Goal: Task Accomplishment & Management: Complete application form

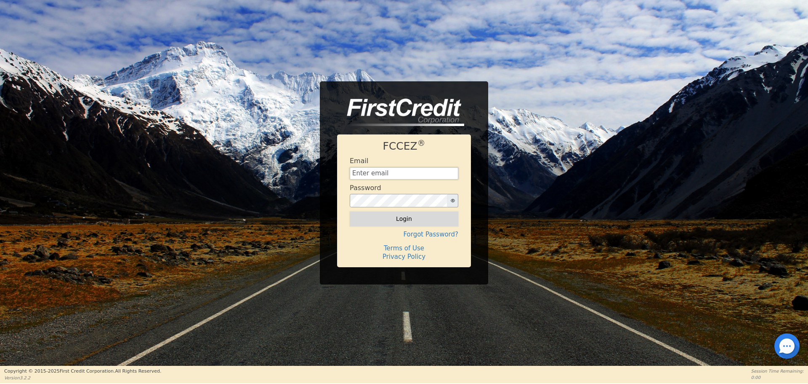
type input "[EMAIL_ADDRESS][DOMAIN_NAME]"
click at [388, 215] on button "Login" at bounding box center [404, 218] width 109 height 14
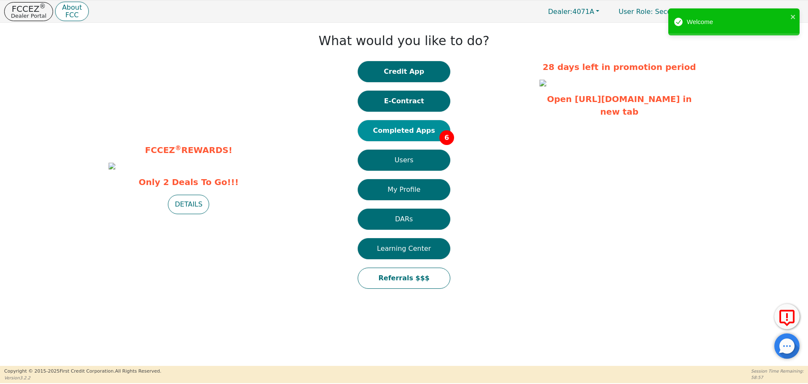
click at [394, 128] on button "Completed Apps 6" at bounding box center [404, 130] width 93 height 21
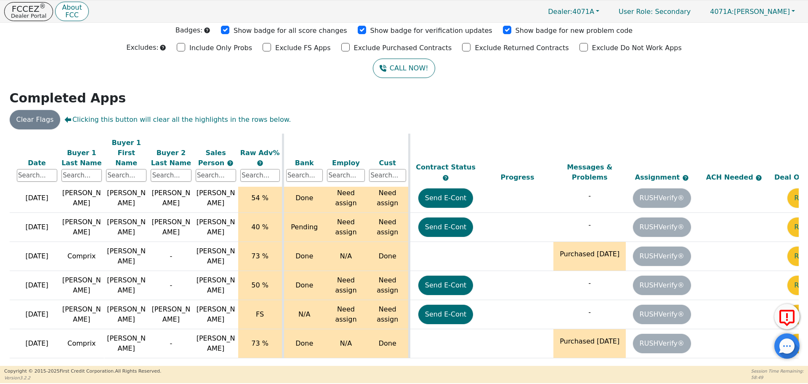
scroll to position [23, 134]
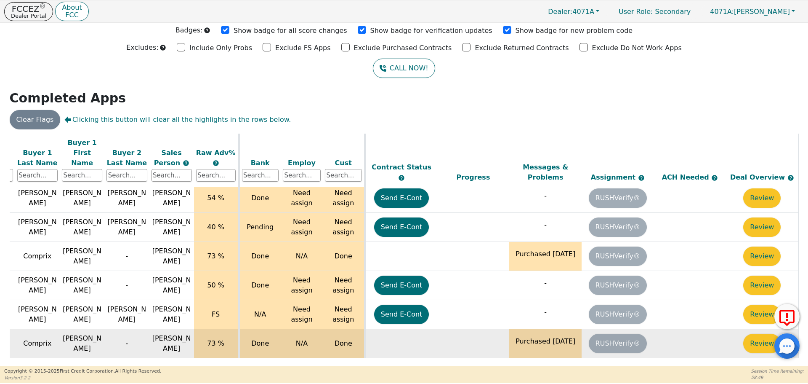
click at [736, 334] on td "Review" at bounding box center [762, 343] width 72 height 29
click at [748, 333] on button "Review" at bounding box center [762, 342] width 37 height 19
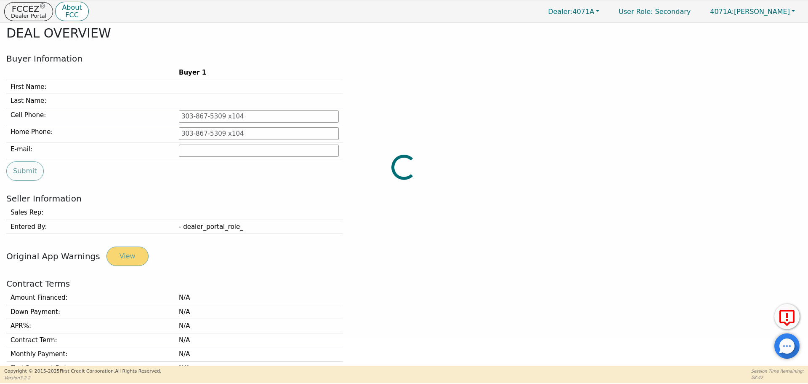
type input "[PHONE_NUMBER]"
type input "[EMAIL_ADDRESS][DOMAIN_NAME]"
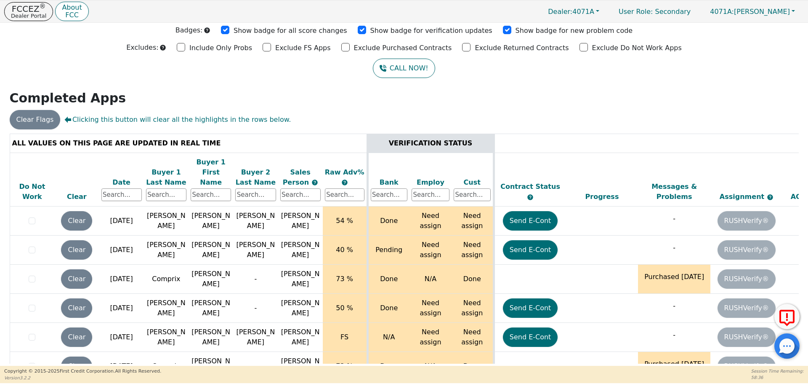
scroll to position [23, 0]
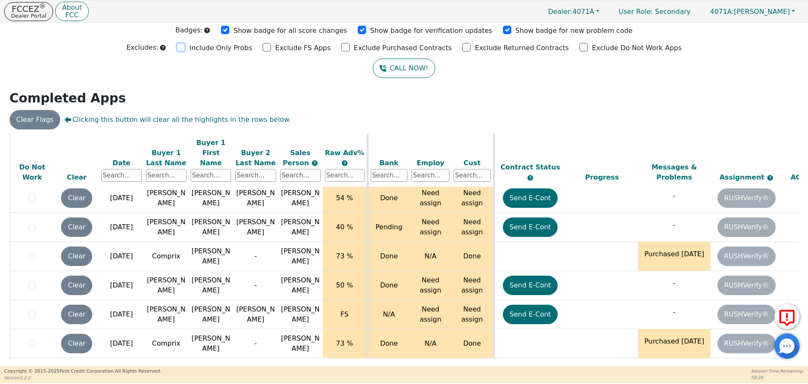
click at [185, 48] on input "checkbox" at bounding box center [181, 47] width 8 height 8
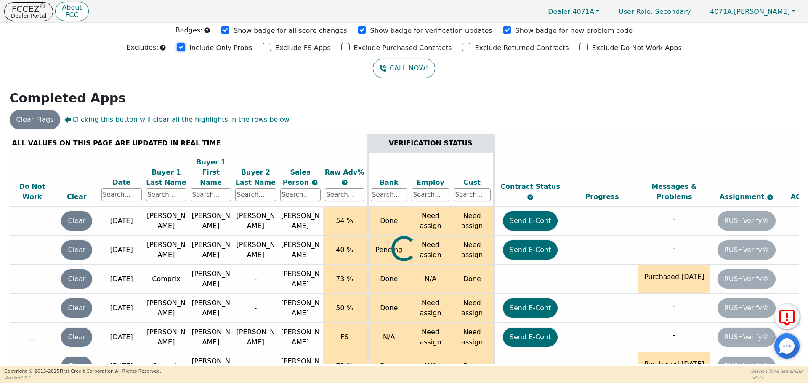
scroll to position [0, 0]
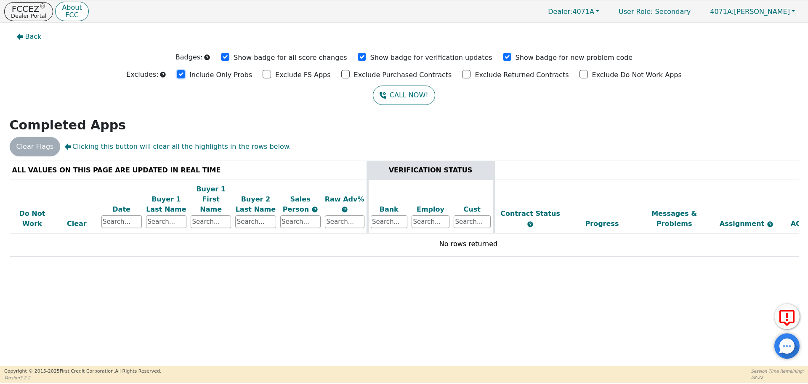
click at [185, 72] on input "checkbox" at bounding box center [181, 74] width 8 height 8
checkbox input "false"
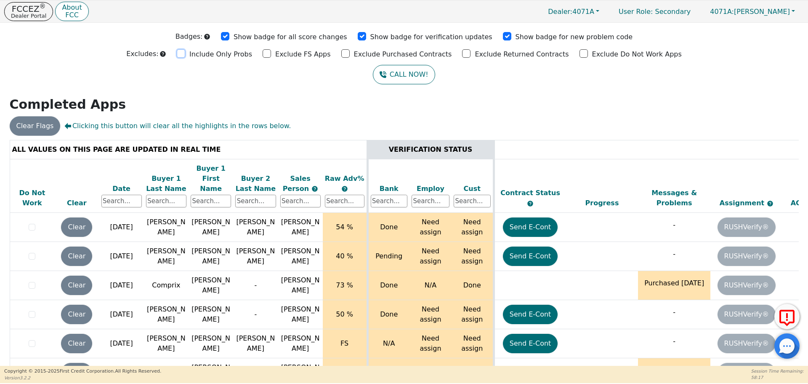
scroll to position [27, 0]
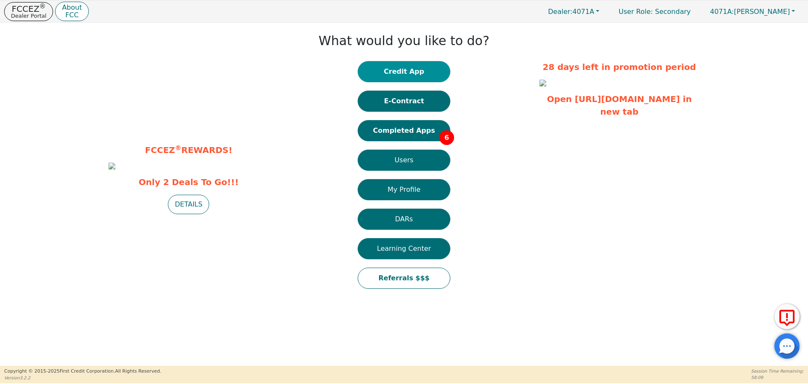
click at [399, 72] on button "Credit App" at bounding box center [404, 71] width 93 height 21
click at [27, 10] on p "FCCEZ ®" at bounding box center [28, 9] width 35 height 8
click at [32, 11] on p "FCCEZ ®" at bounding box center [28, 9] width 35 height 8
click at [406, 128] on button "Completed Apps 6" at bounding box center [404, 130] width 93 height 21
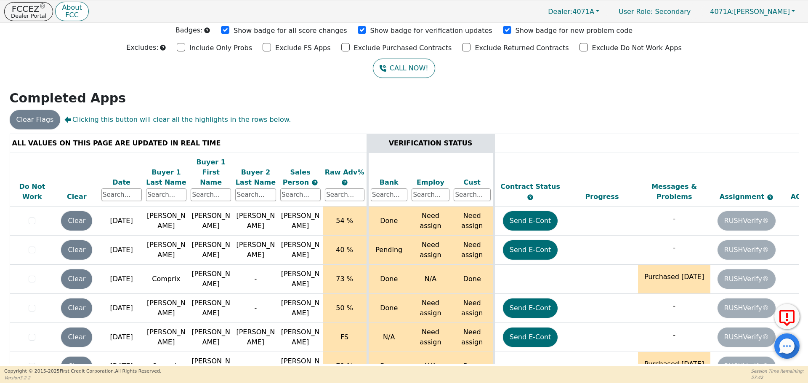
scroll to position [23, 0]
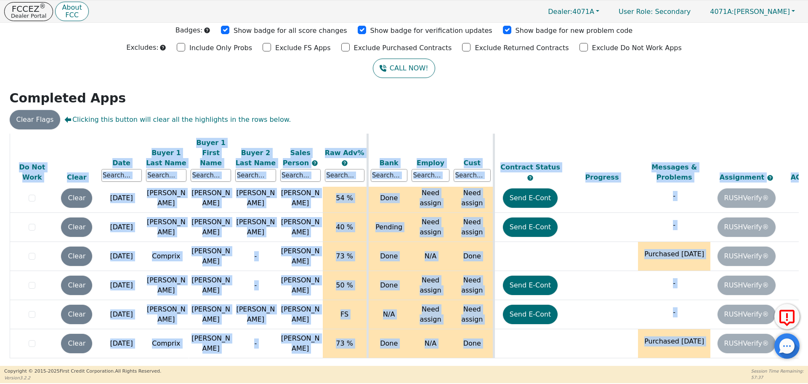
drag, startPoint x: 427, startPoint y: 363, endPoint x: 520, endPoint y: 354, distance: 93.5
click at [520, 354] on div "ALL VALUES ON THIS PAGE ARE UPDATED IN REAL TIME VERIFICATION STATUS Do Not Wor…" at bounding box center [404, 248] width 789 height 230
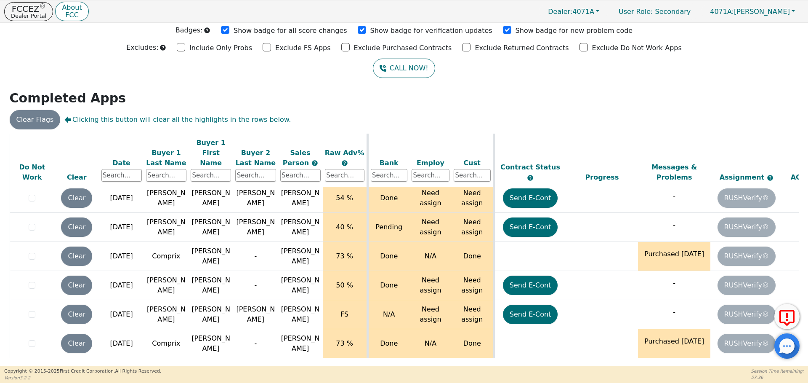
click at [642, 95] on h2 "Completed Apps" at bounding box center [404, 98] width 789 height 15
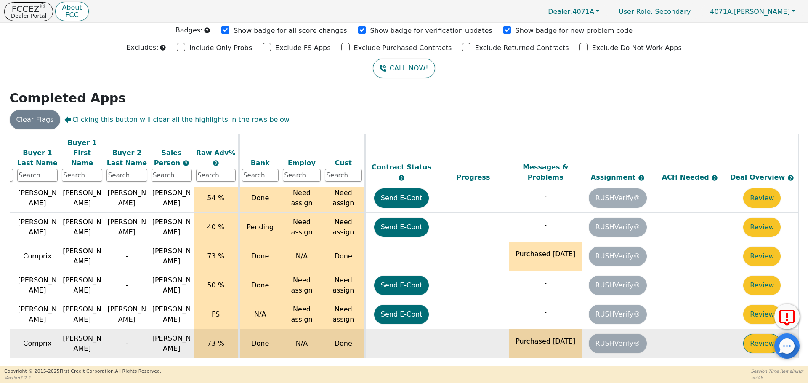
click at [758, 333] on button "Review" at bounding box center [762, 342] width 37 height 19
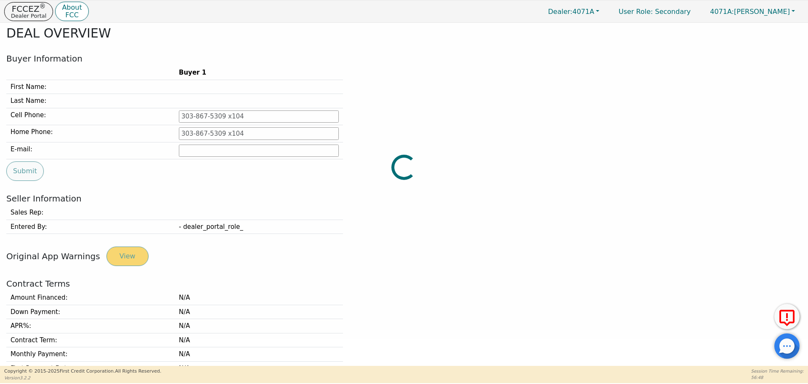
type input "[PHONE_NUMBER]"
type input "[EMAIL_ADDRESS][DOMAIN_NAME]"
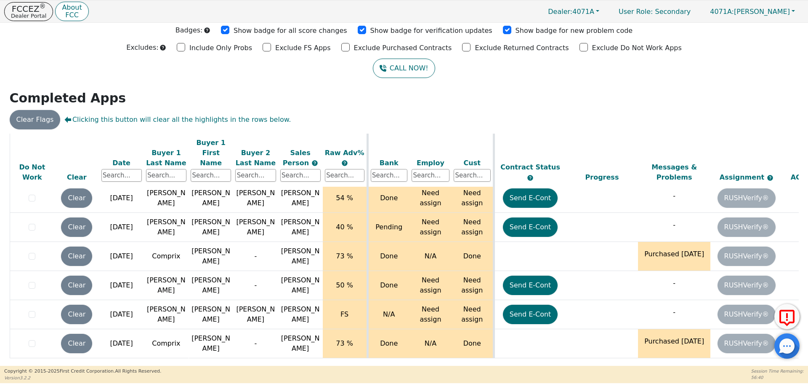
scroll to position [23, 134]
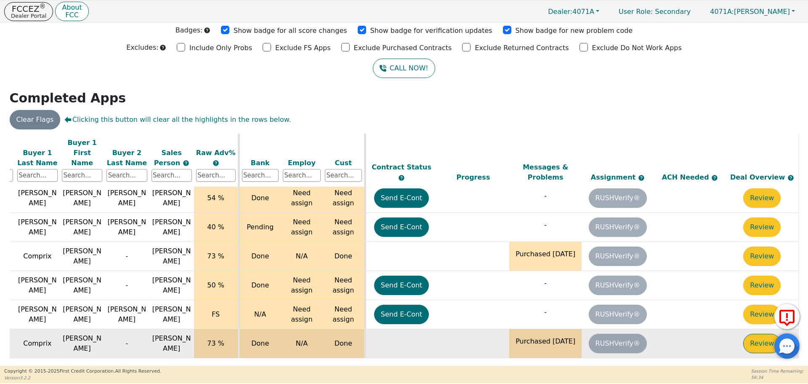
click at [759, 333] on button "Review" at bounding box center [762, 342] width 37 height 19
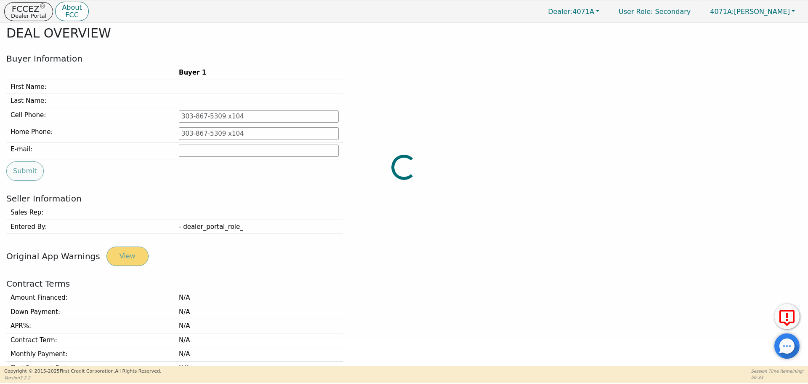
type input "[PHONE_NUMBER]"
type input "[EMAIL_ADDRESS][DOMAIN_NAME]"
